Goal: Information Seeking & Learning: Find specific fact

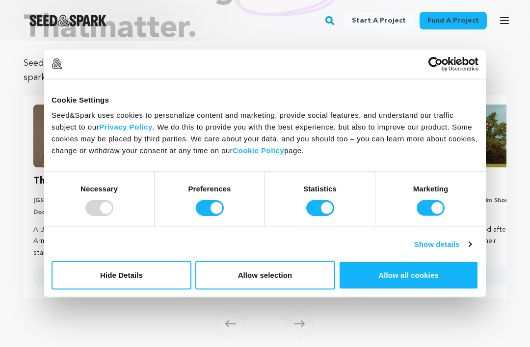
scroll to position [104, 0]
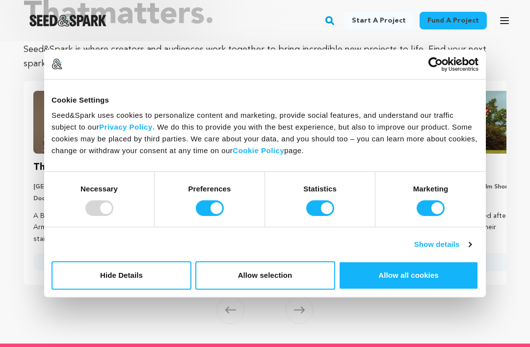
click at [135, 289] on button "Hide Details" at bounding box center [122, 275] width 140 height 28
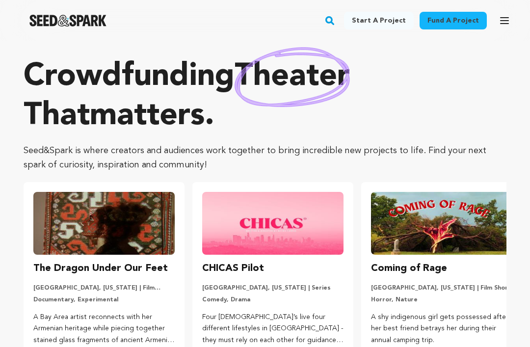
scroll to position [0, 0]
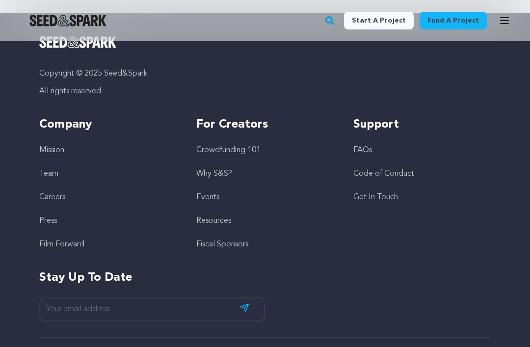
scroll to position [563, 0]
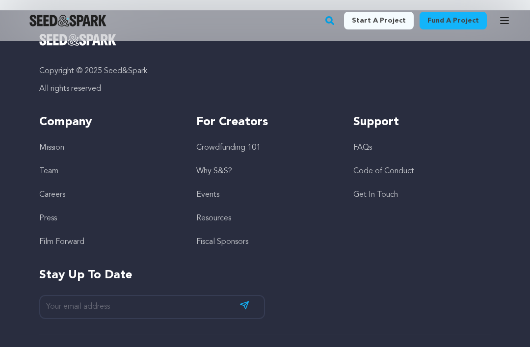
click at [214, 215] on link "Resources" at bounding box center [213, 218] width 35 height 8
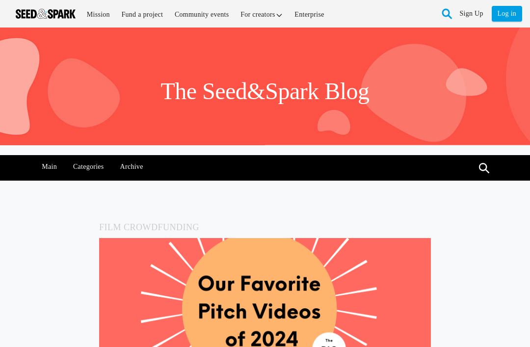
click at [133, 164] on link "Archive" at bounding box center [131, 167] width 33 height 24
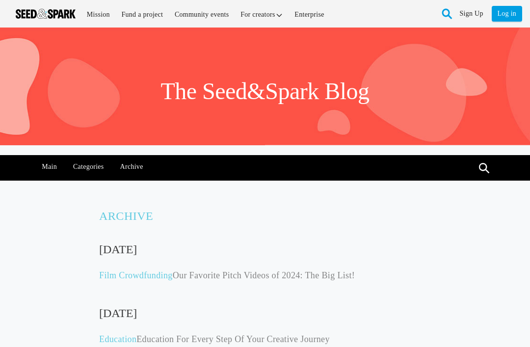
click at [490, 169] on link at bounding box center [484, 167] width 11 height 11
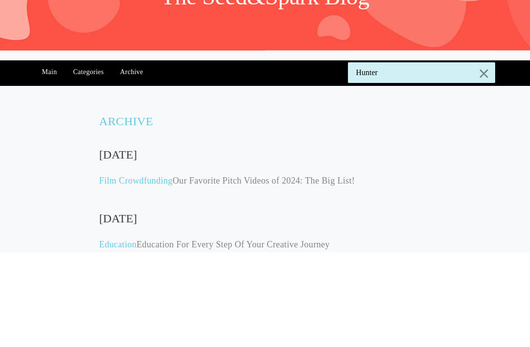
type input "Hunter"
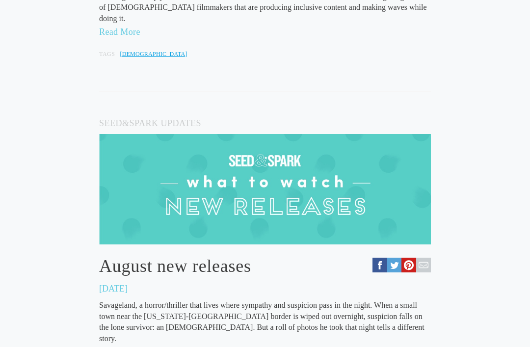
scroll to position [483, 0]
